Goal: Check status: Check status

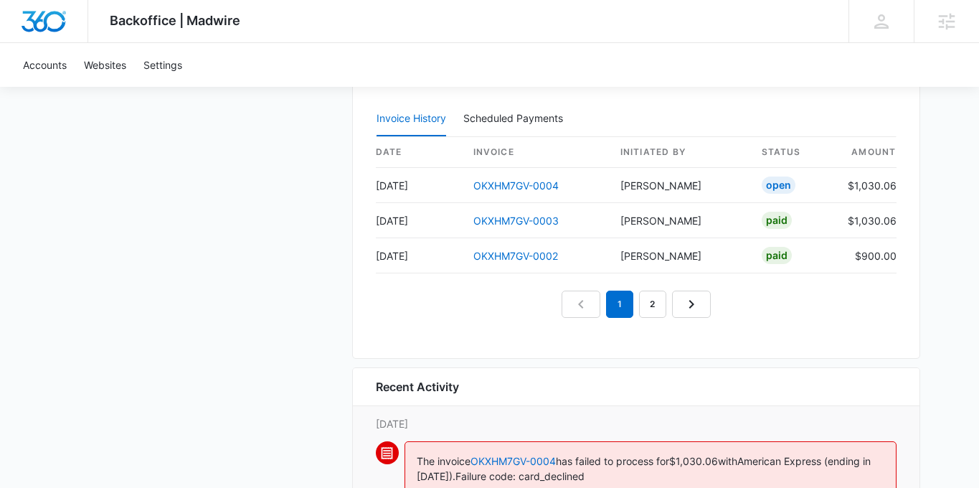
scroll to position [1039, 0]
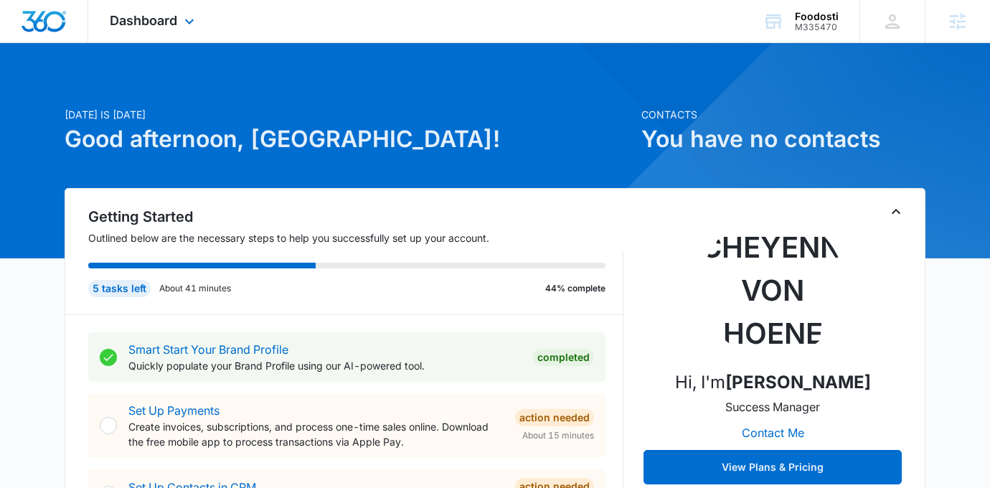
click at [178, 24] on div "Dashboard Apps Reputation Forms CRM Email Social Payments POS Content Ads Intel…" at bounding box center [153, 21] width 131 height 42
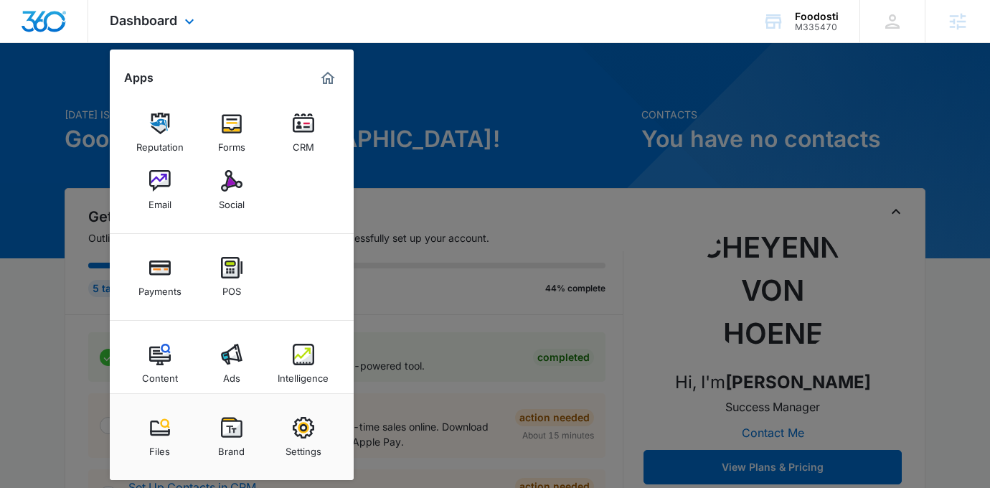
scroll to position [5, 0]
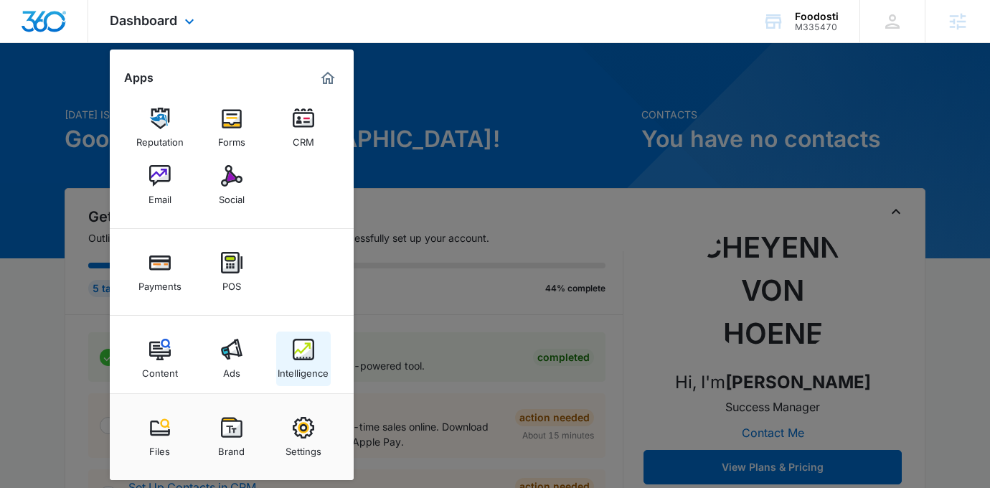
click at [319, 360] on div "Intelligence" at bounding box center [303, 369] width 51 height 19
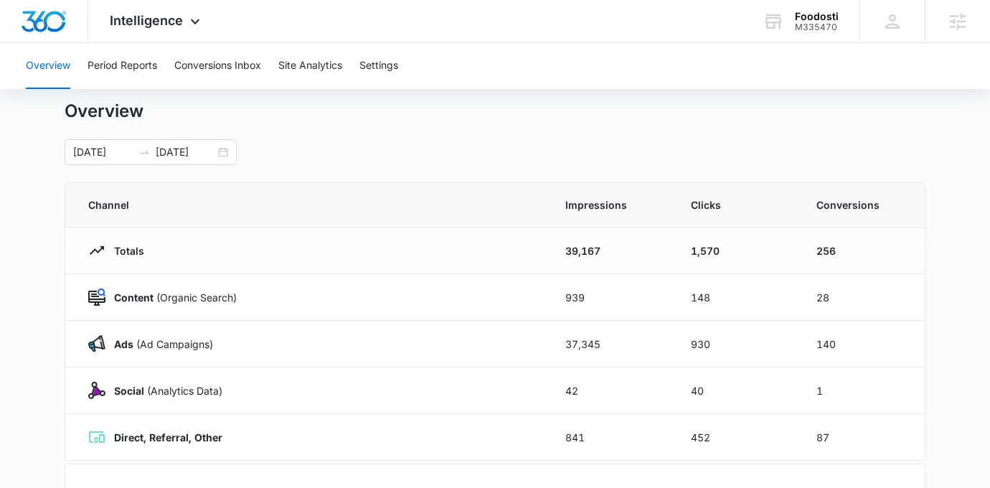
scroll to position [85, 0]
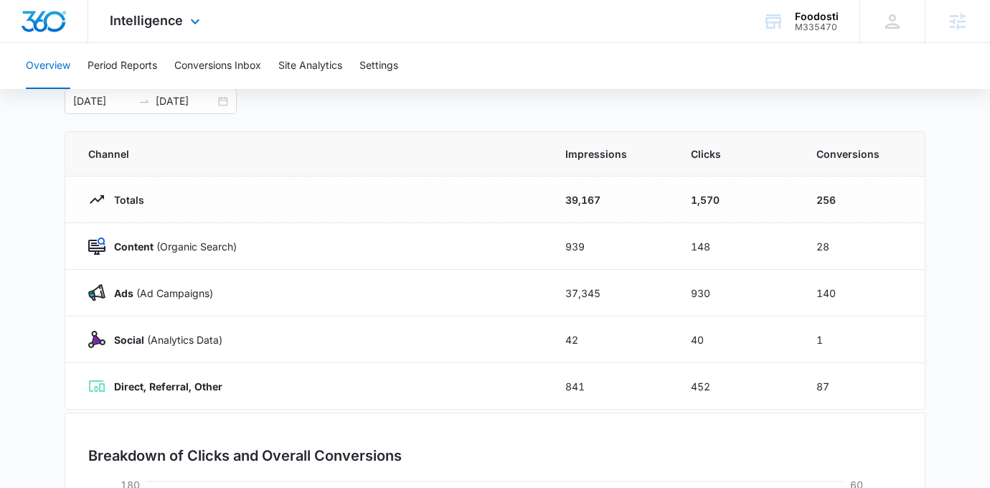
click at [166, 31] on div "Intelligence Apps Reputation Forms CRM Email Social Payments POS Content Ads In…" at bounding box center [156, 21] width 137 height 42
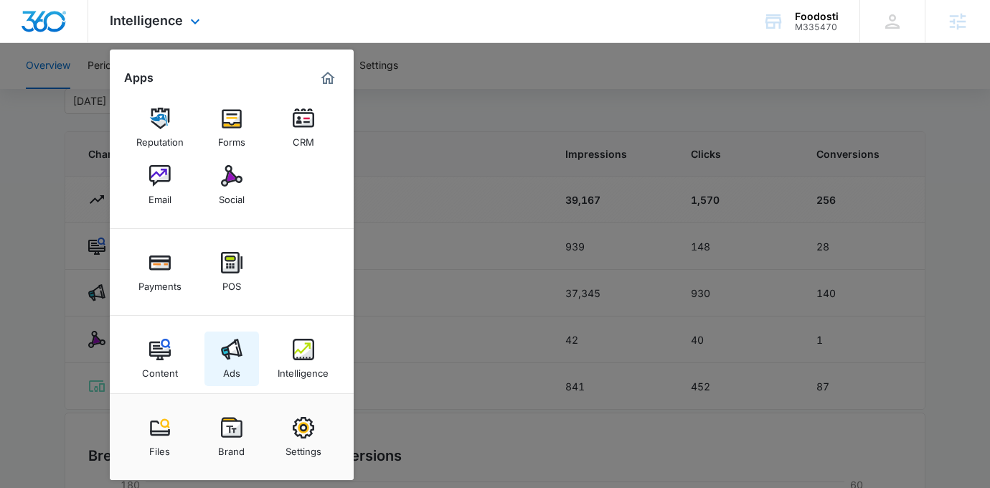
click at [219, 355] on link "Ads" at bounding box center [231, 358] width 55 height 55
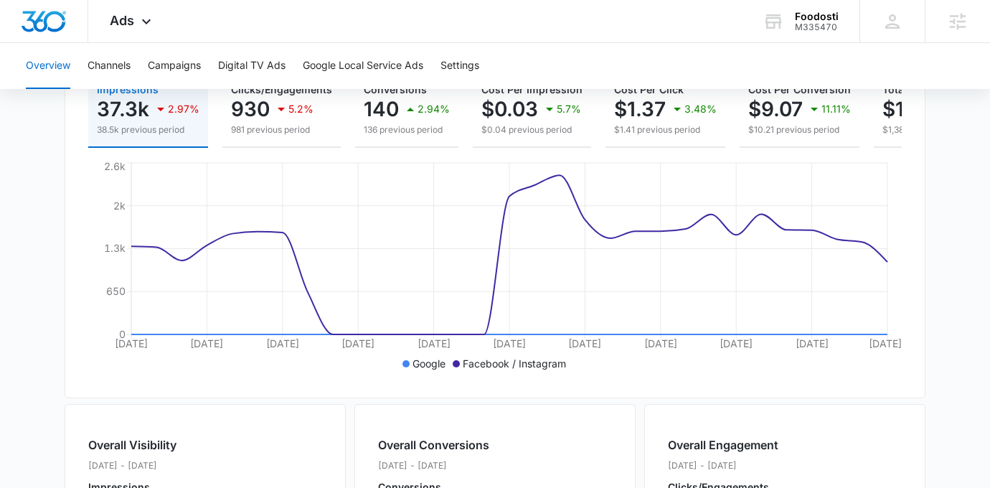
scroll to position [132, 0]
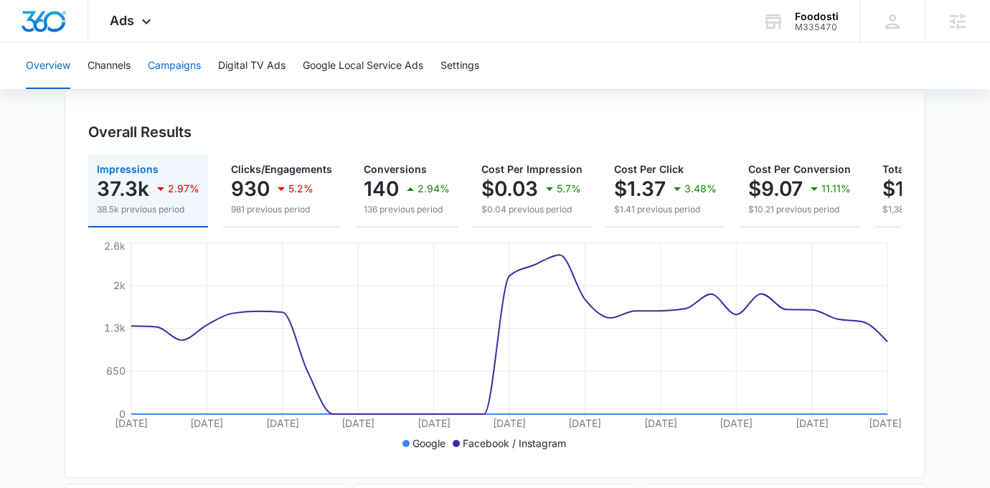
click at [181, 67] on button "Campaigns" at bounding box center [174, 66] width 53 height 46
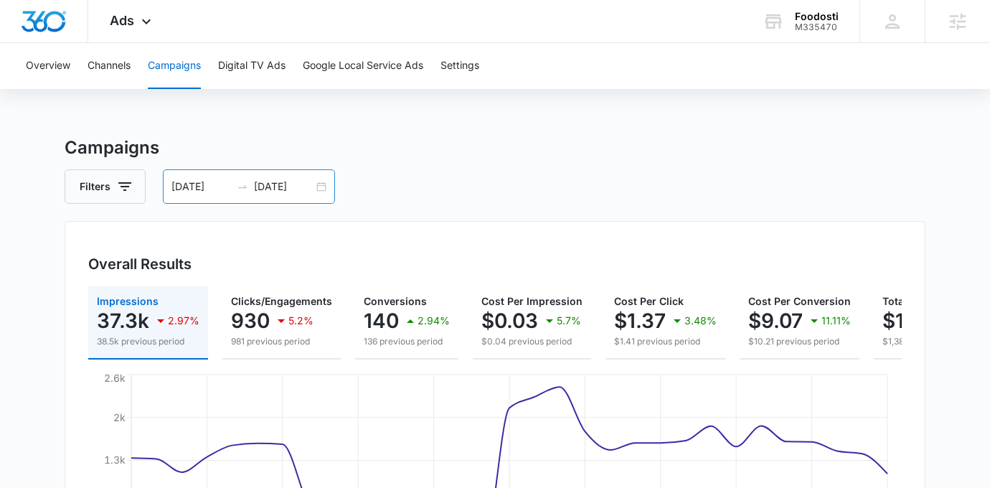
click at [322, 189] on div "09/10/2025 10/10/2025" at bounding box center [249, 186] width 172 height 34
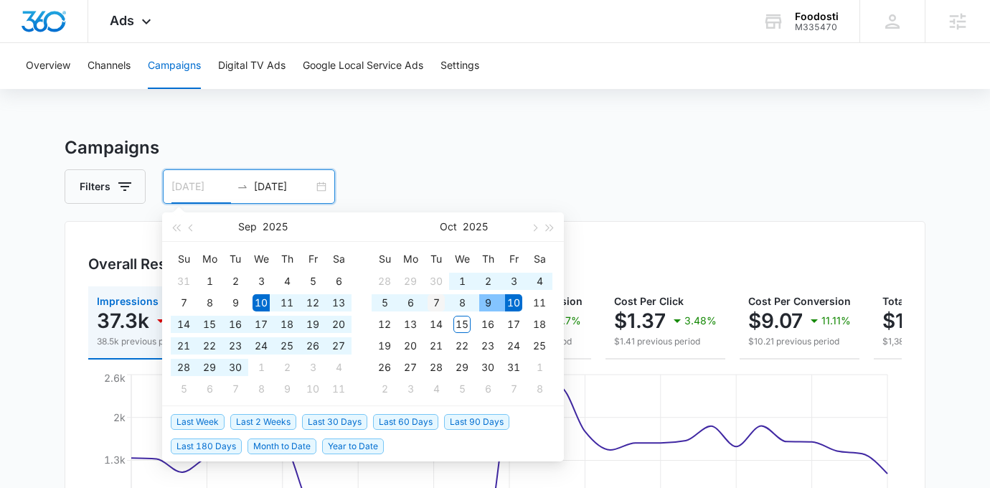
type input "10/07/2025"
click at [440, 298] on div "7" at bounding box center [436, 302] width 17 height 17
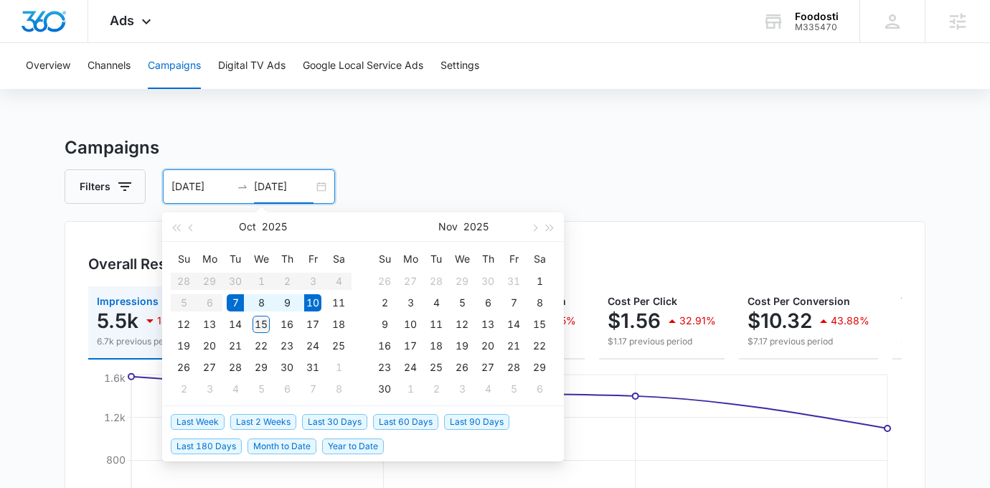
type input "10/15/2025"
click at [260, 324] on div "15" at bounding box center [261, 324] width 17 height 17
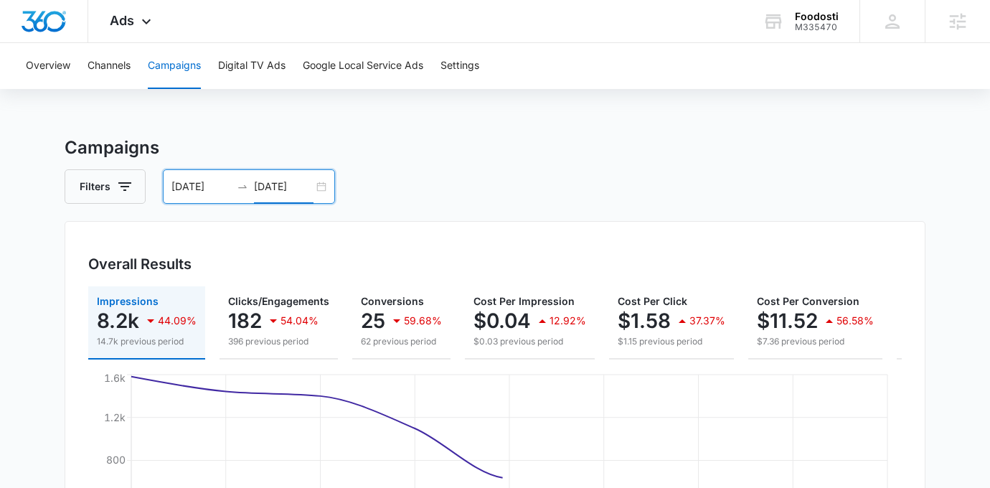
click at [471, 170] on div "Filters 10/07/2025 10/15/2025" at bounding box center [495, 186] width 861 height 34
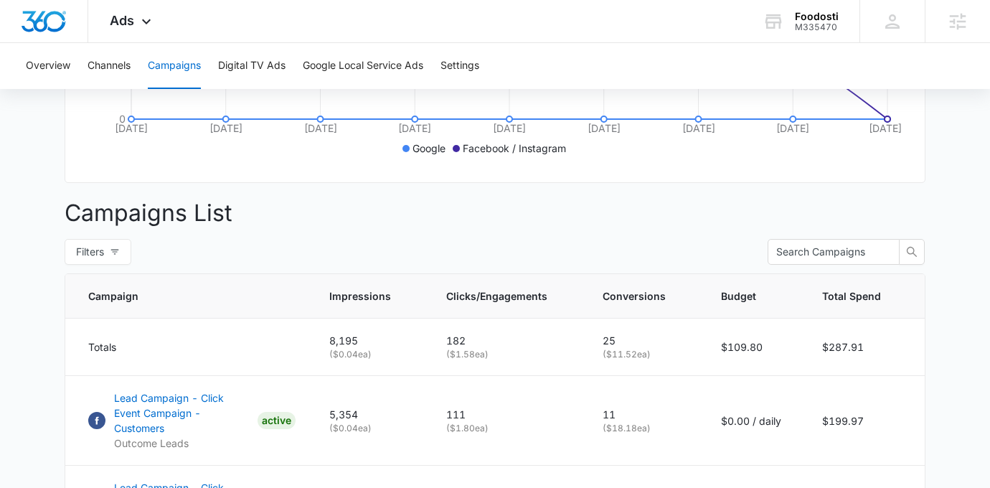
scroll to position [422, 0]
